Goal: Information Seeking & Learning: Learn about a topic

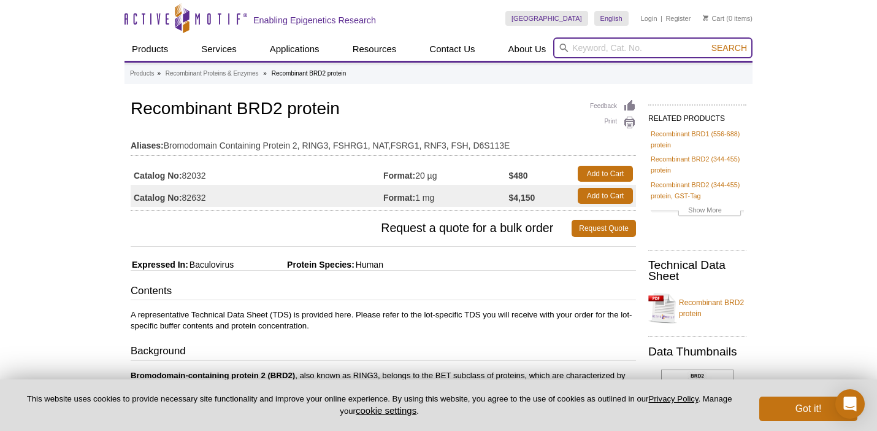
click at [672, 49] on input "search" at bounding box center [652, 47] width 199 height 21
type input "BRD3"
click at [708, 42] on button "Search" at bounding box center [729, 47] width 43 height 11
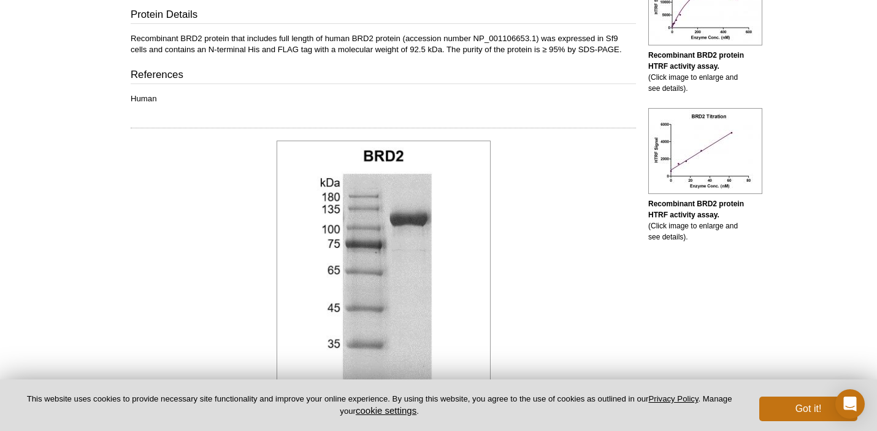
scroll to position [569, 0]
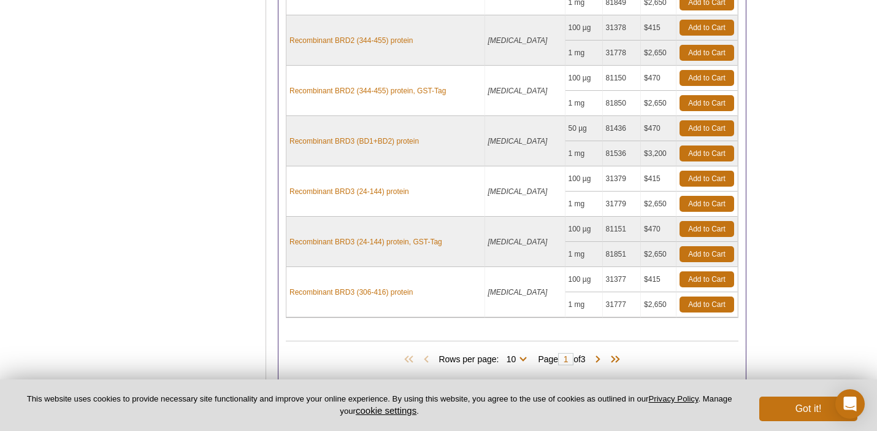
scroll to position [383, 0]
click at [604, 360] on span at bounding box center [598, 359] width 12 height 12
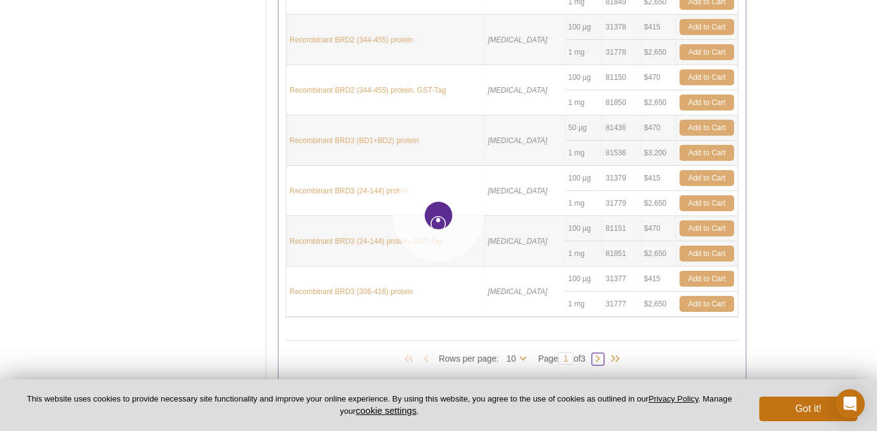
type input "2"
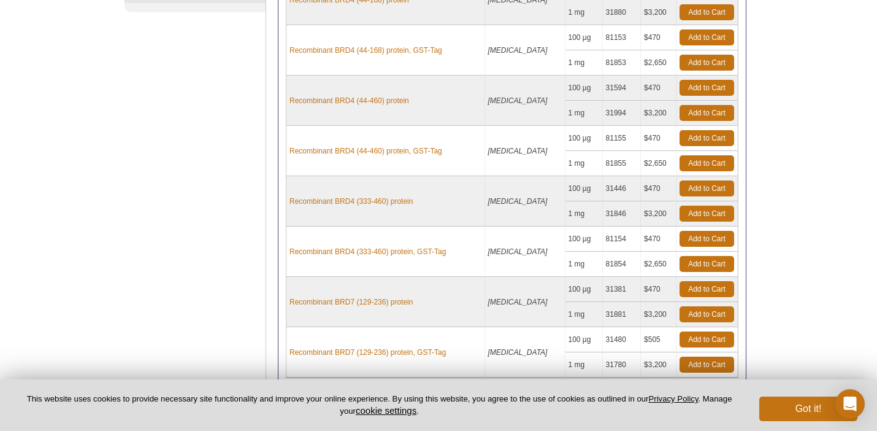
scroll to position [471, 0]
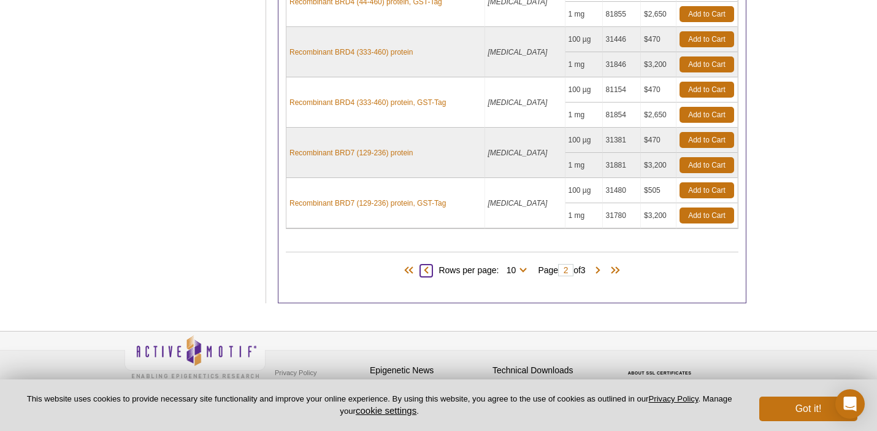
click at [427, 267] on span at bounding box center [426, 270] width 12 height 12
type input "1"
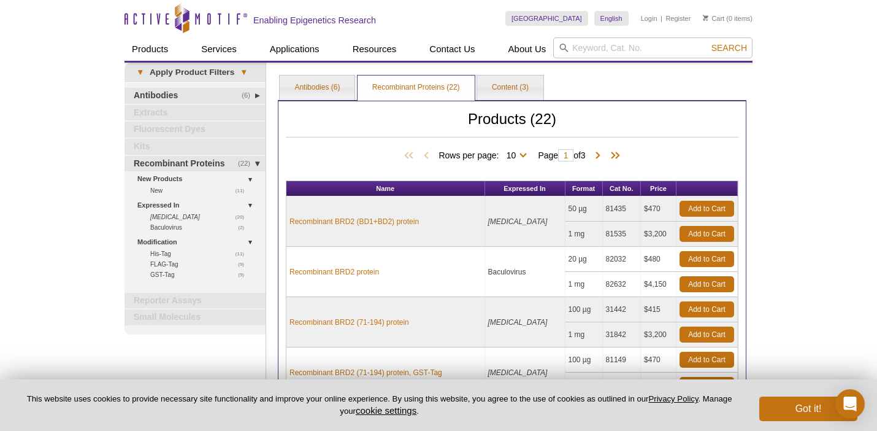
scroll to position [479, 0]
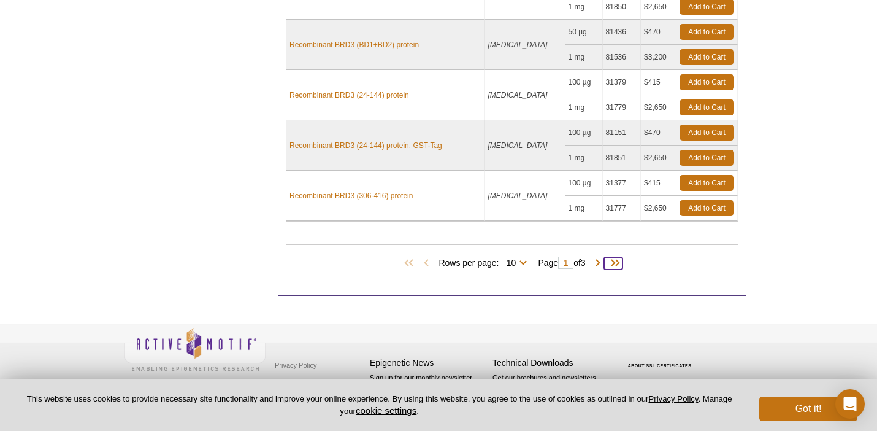
click at [623, 263] on span at bounding box center [613, 263] width 18 height 12
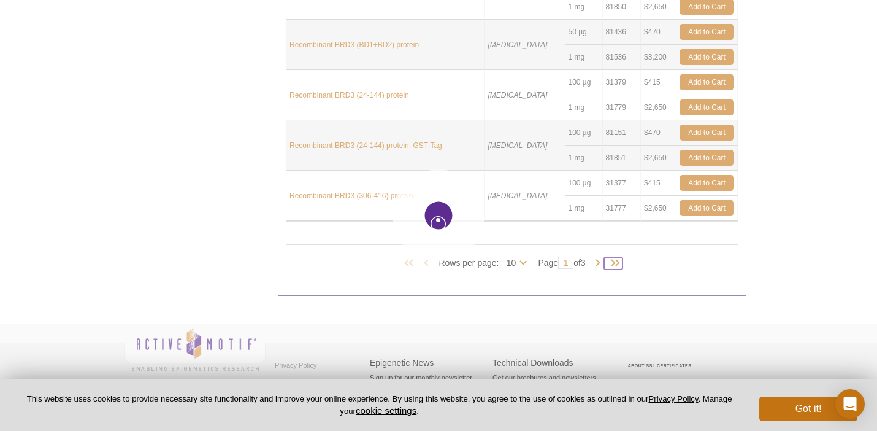
type input "3"
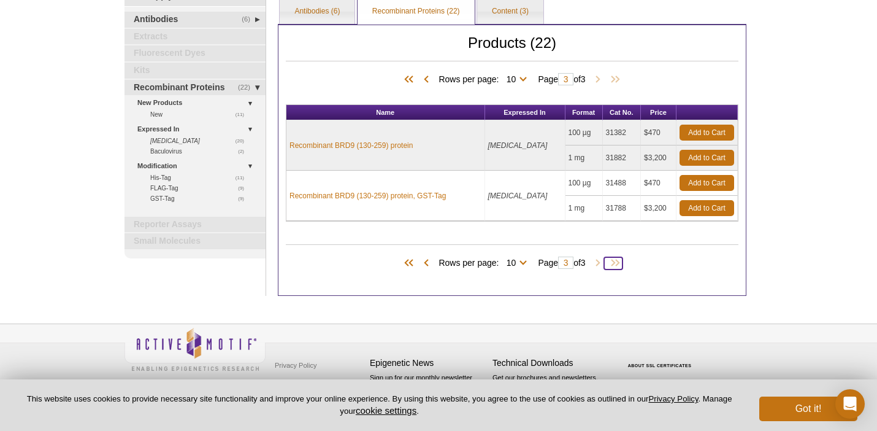
scroll to position [77, 0]
click at [408, 260] on span at bounding box center [411, 263] width 18 height 12
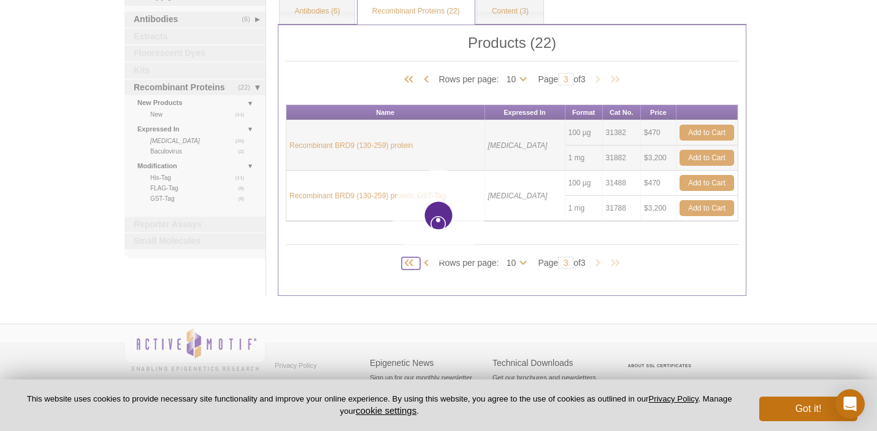
type input "1"
